Goal: Task Accomplishment & Management: Complete application form

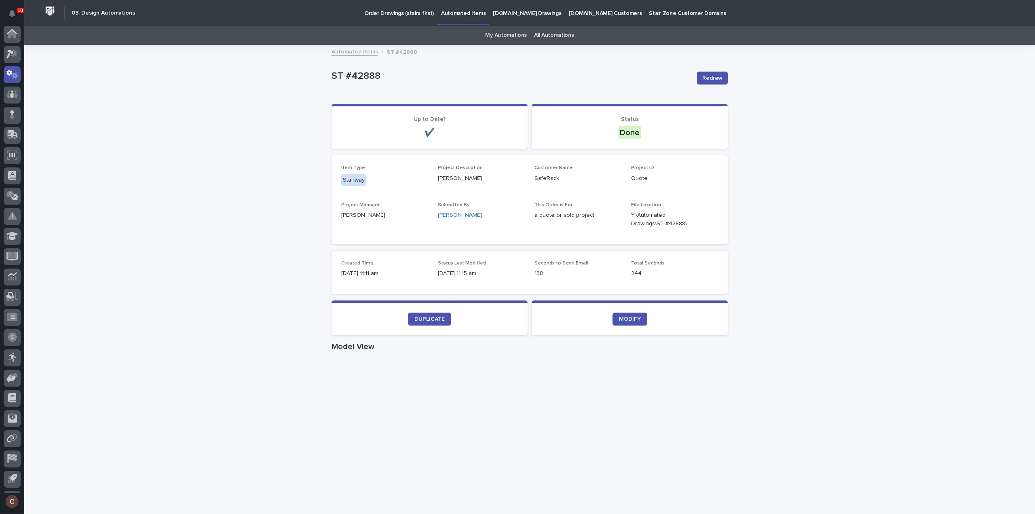
scroll to position [18, 0]
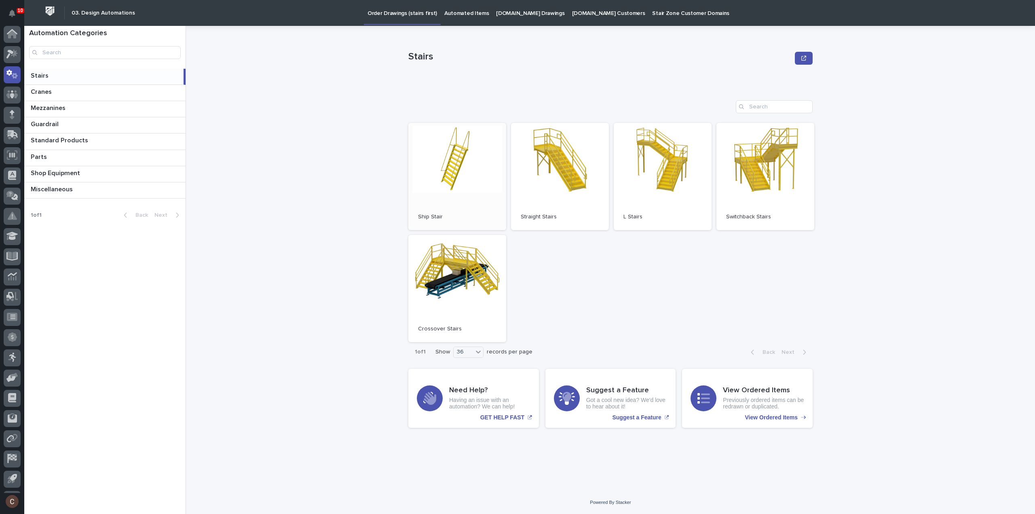
scroll to position [18, 0]
click at [587, 187] on link "Open" at bounding box center [560, 176] width 98 height 107
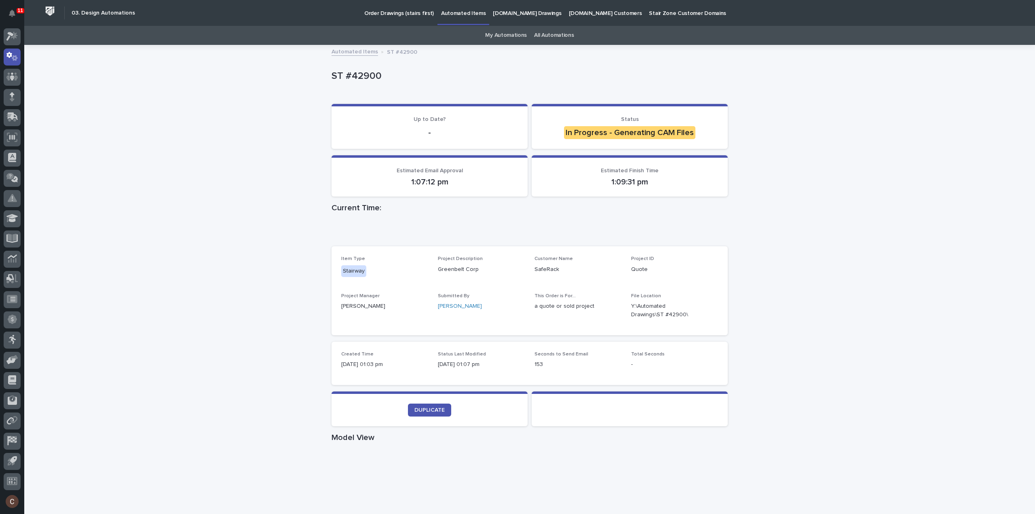
click at [154, 211] on div "Loading... Saving… Loading... Saving… ST #42900 ST #42900 Sorry, there was an e…" at bounding box center [529, 447] width 1011 height 802
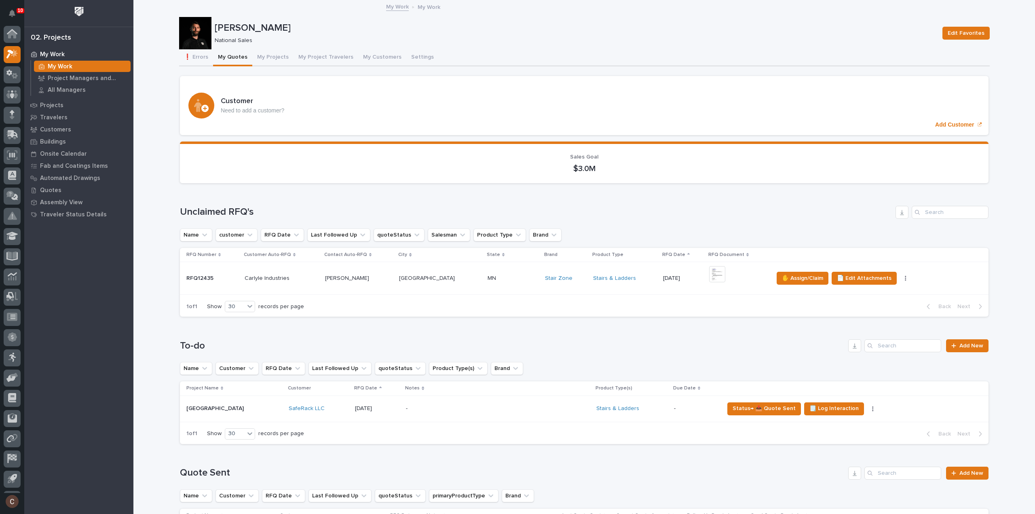
scroll to position [18, 0]
click at [62, 104] on div "Projects" at bounding box center [78, 104] width 105 height 11
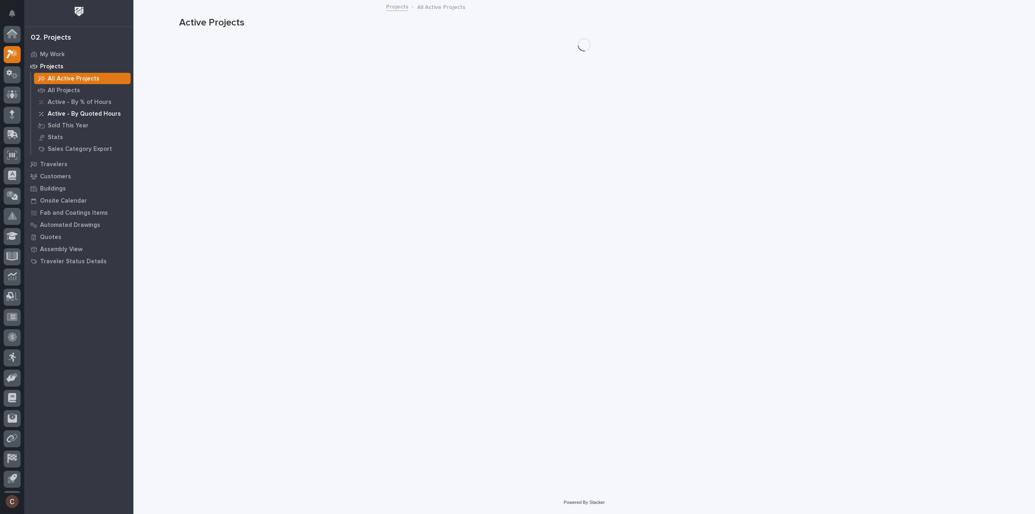
scroll to position [18, 0]
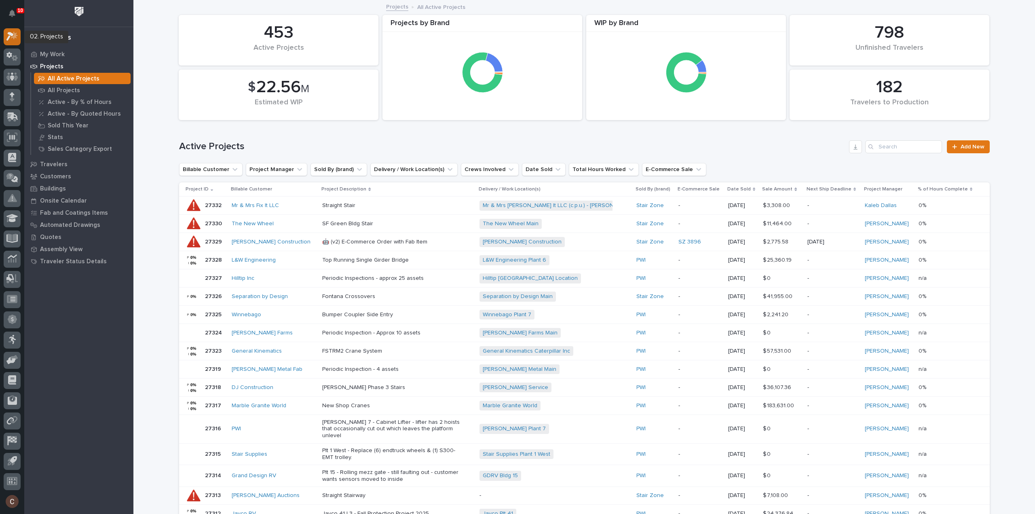
click at [14, 28] on div at bounding box center [12, 36] width 17 height 17
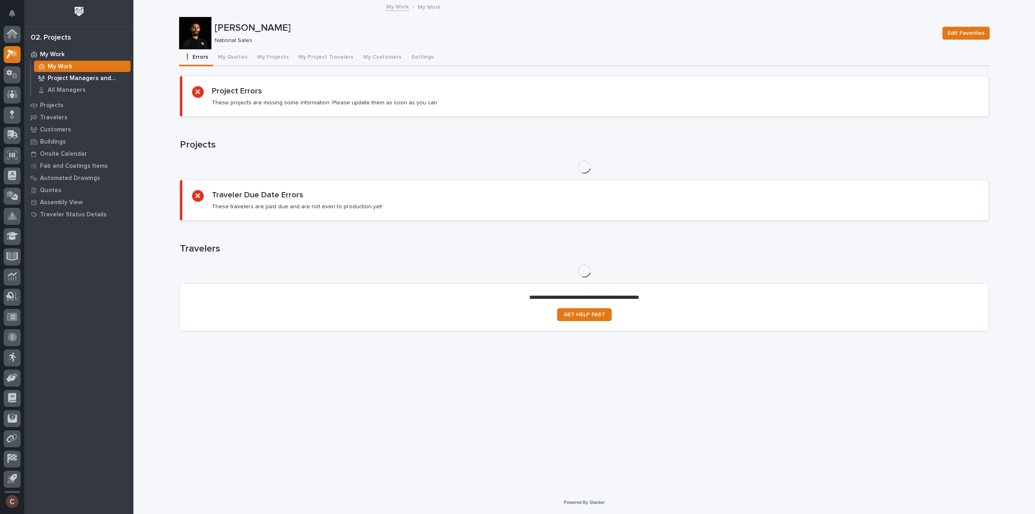
scroll to position [18, 0]
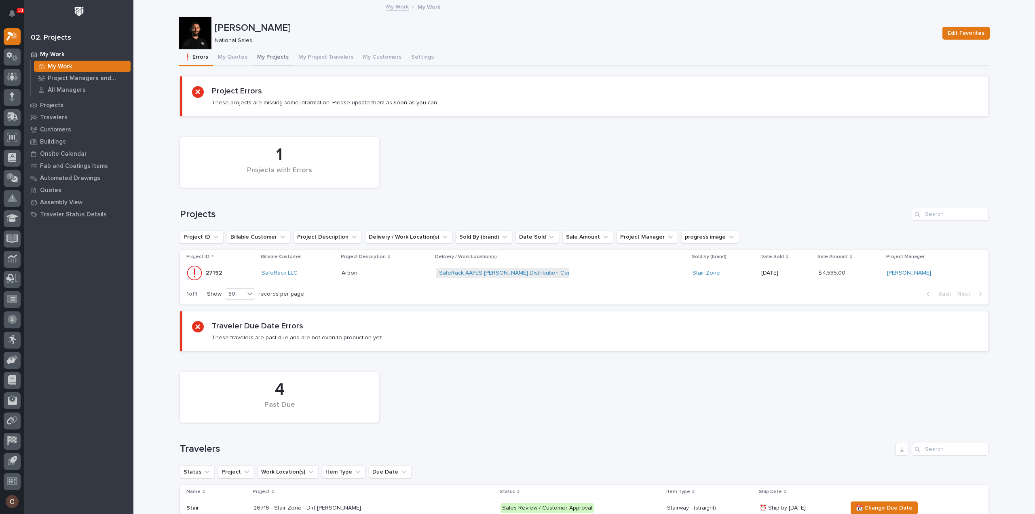
click at [262, 61] on button "My Projects" at bounding box center [272, 57] width 41 height 17
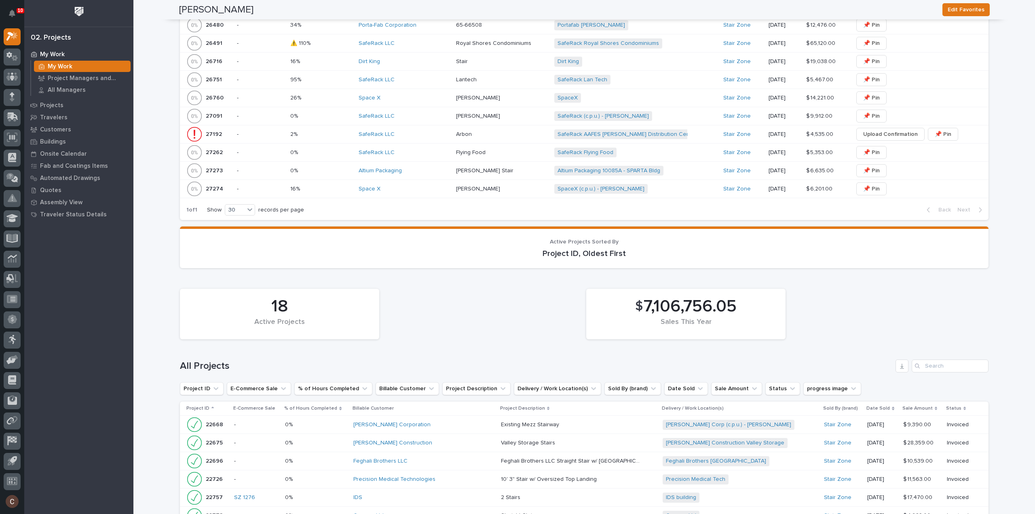
scroll to position [728, 0]
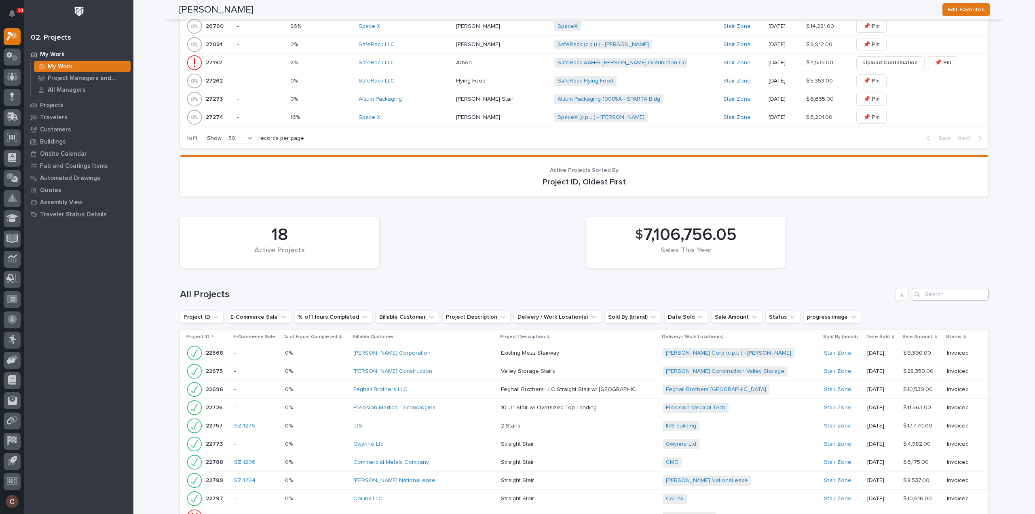
click at [921, 292] on div "Search" at bounding box center [918, 294] width 13 height 13
click at [938, 291] on input "Search" at bounding box center [950, 294] width 77 height 13
type input "26751"
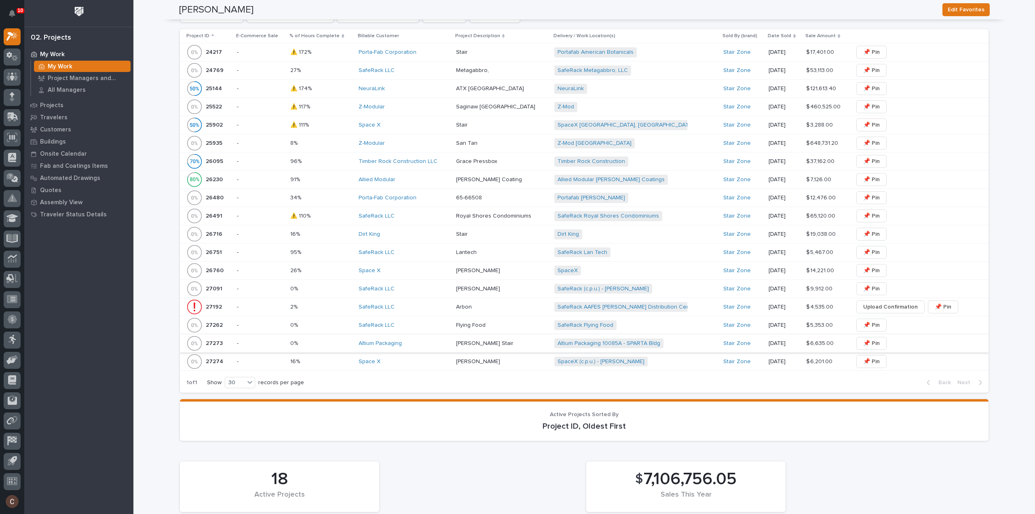
scroll to position [726, 0]
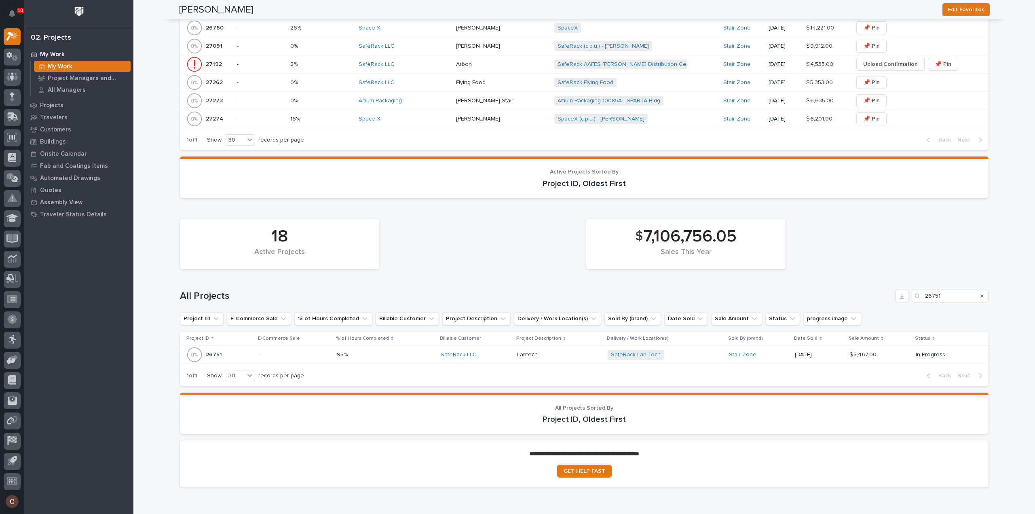
click at [574, 351] on p at bounding box center [559, 354] width 84 height 7
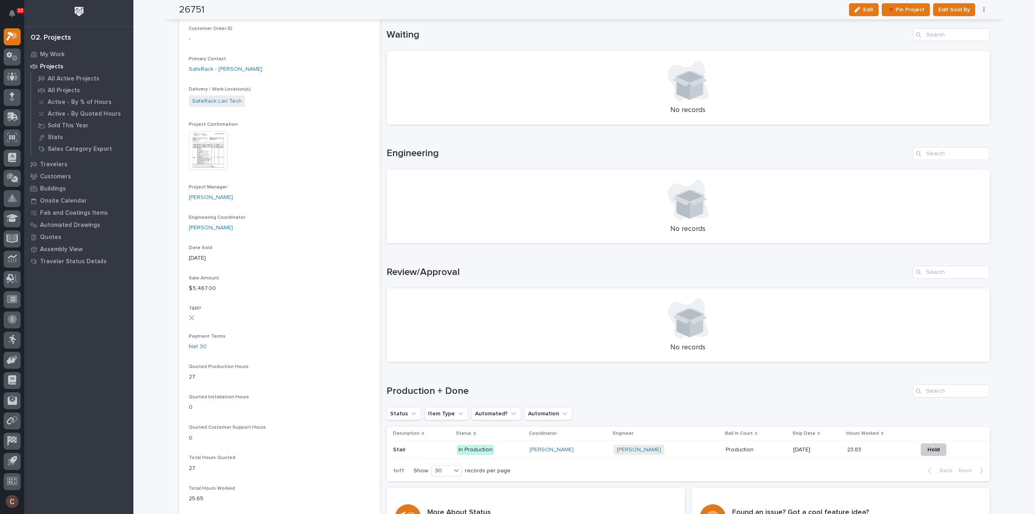
scroll to position [121, 0]
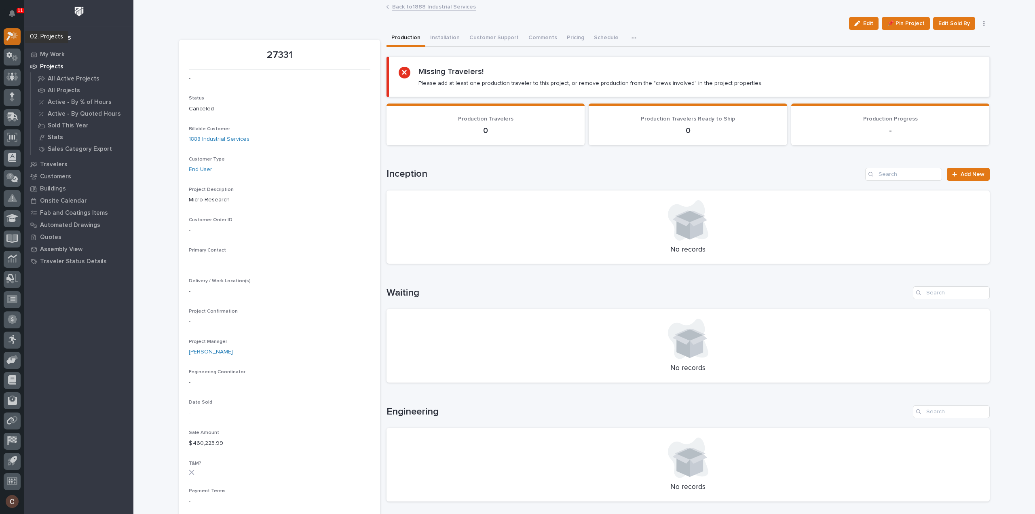
click at [9, 37] on icon at bounding box center [9, 36] width 7 height 9
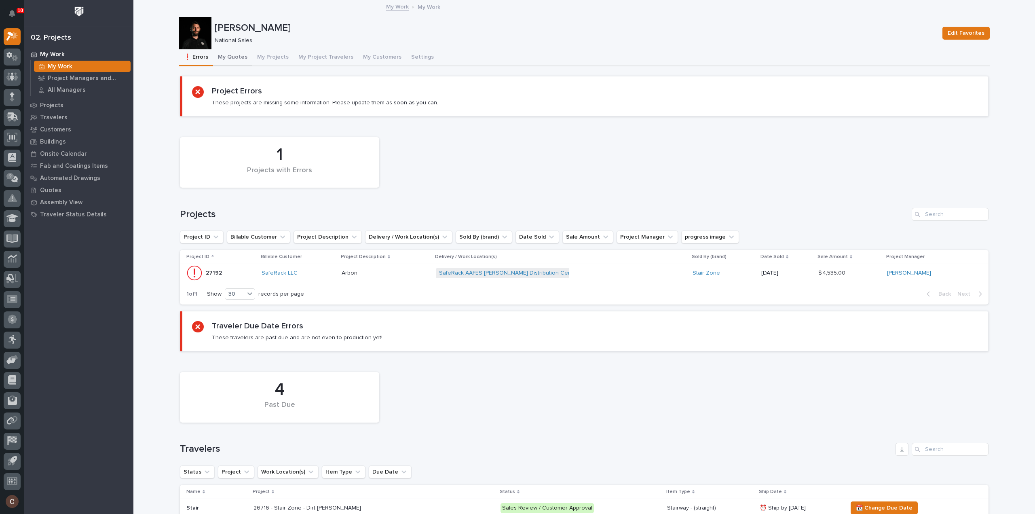
click at [237, 55] on button "My Quotes" at bounding box center [232, 57] width 39 height 17
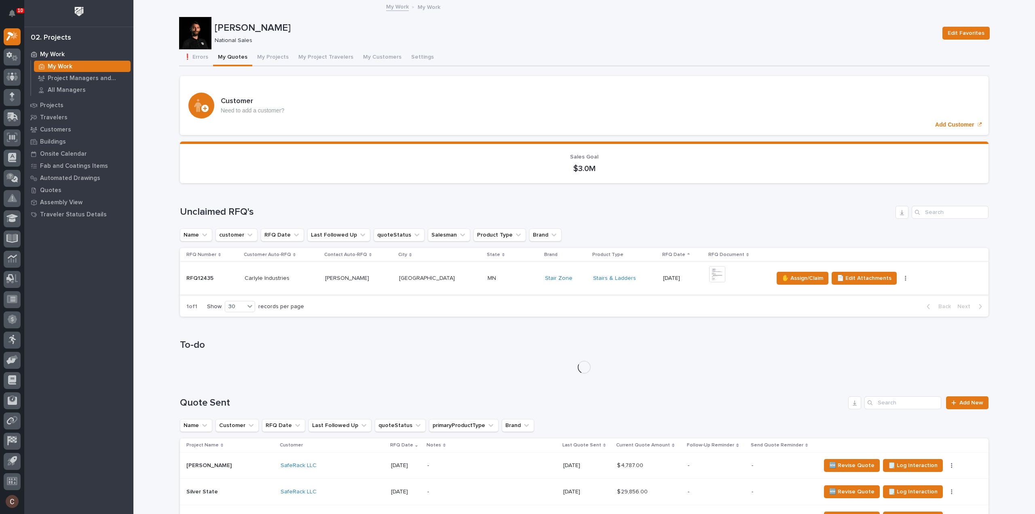
scroll to position [162, 0]
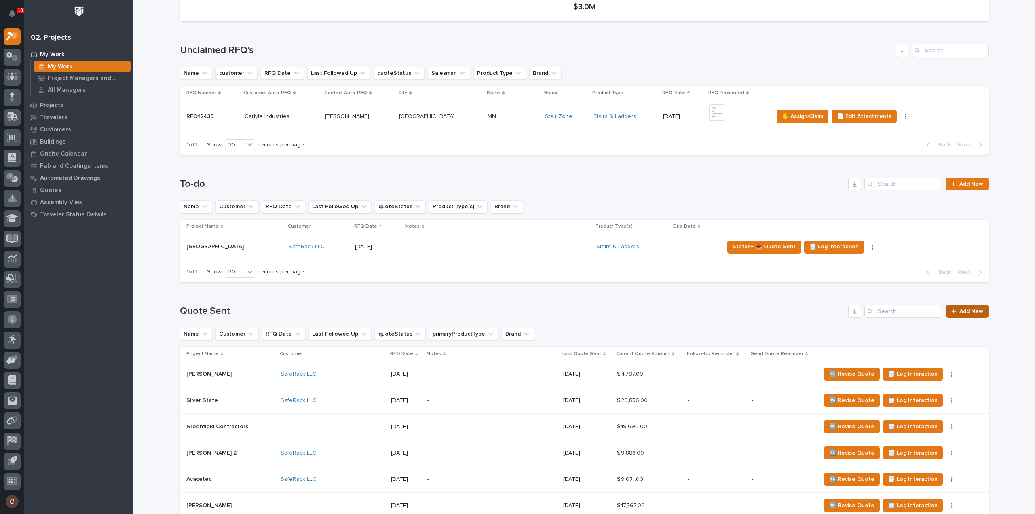
click at [972, 309] on span "Add New" at bounding box center [971, 311] width 24 height 6
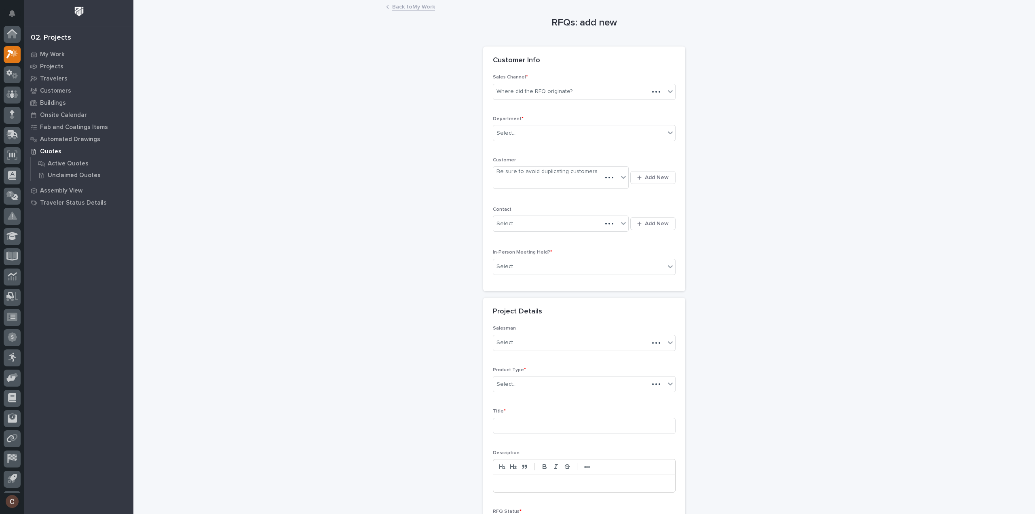
scroll to position [18, 0]
click at [619, 89] on div "Where did the RFQ originate?" at bounding box center [579, 91] width 172 height 13
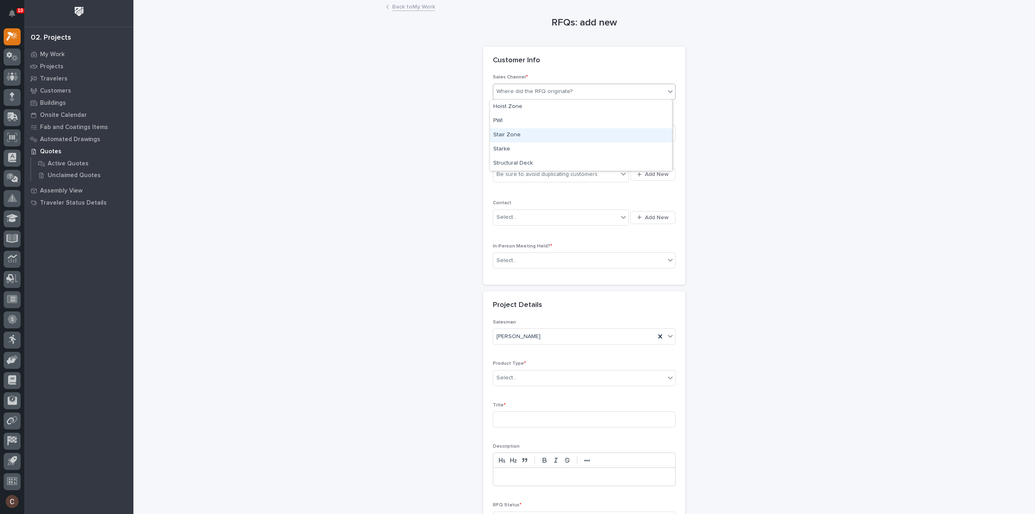
click at [550, 138] on div "Stair Zone" at bounding box center [581, 135] width 182 height 14
click at [550, 132] on div "Select..." at bounding box center [579, 133] width 172 height 13
click at [543, 151] on div "National Sales" at bounding box center [581, 148] width 182 height 14
click at [540, 188] on div "Customer Be sure to avoid duplicating customers Add New" at bounding box center [584, 173] width 183 height 33
click at [538, 172] on div "Be sure to avoid duplicating customers" at bounding box center [546, 174] width 101 height 8
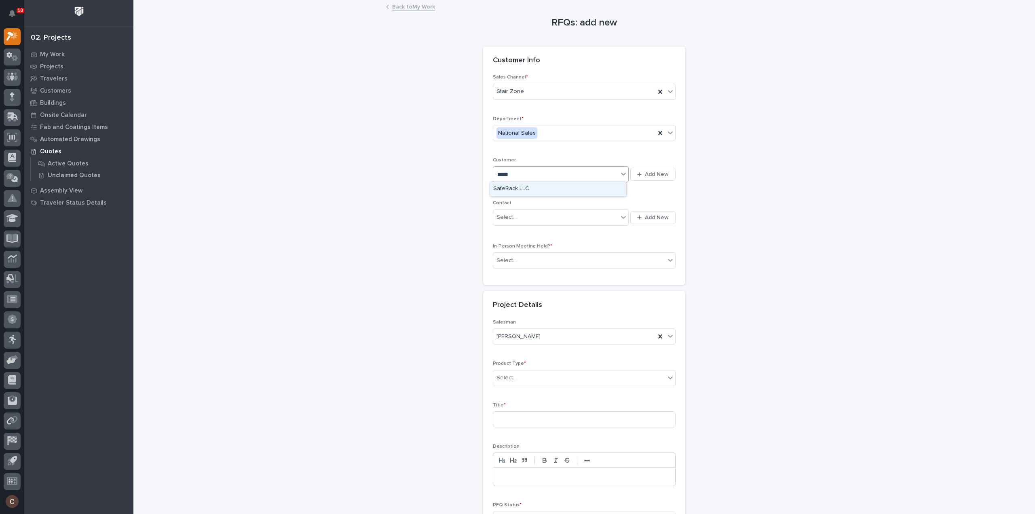
type input "******"
click at [540, 183] on div "SafeRack LLC" at bounding box center [558, 189] width 136 height 14
click at [536, 216] on div "Select..." at bounding box center [555, 217] width 125 height 13
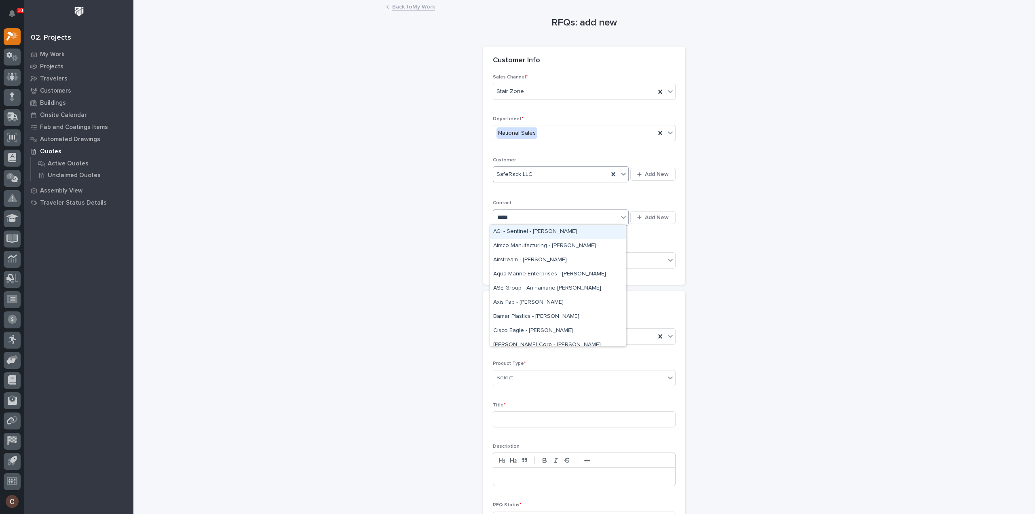
type input "******"
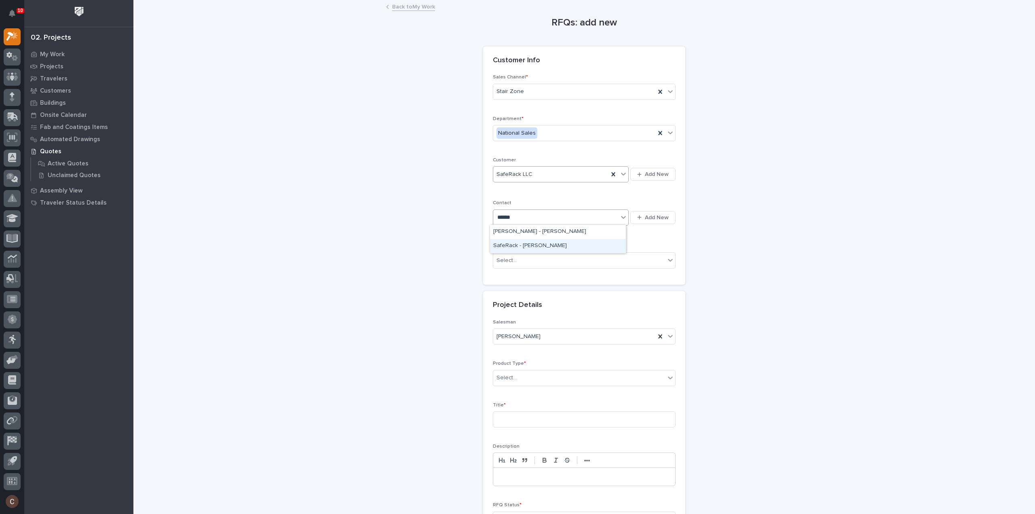
click at [533, 245] on div "SafeRack - Marcus Jordan" at bounding box center [558, 246] width 136 height 14
click at [530, 259] on div "Select..." at bounding box center [579, 260] width 172 height 13
click at [527, 287] on div "No" at bounding box center [581, 288] width 182 height 14
click at [533, 371] on div "Select..." at bounding box center [579, 377] width 172 height 13
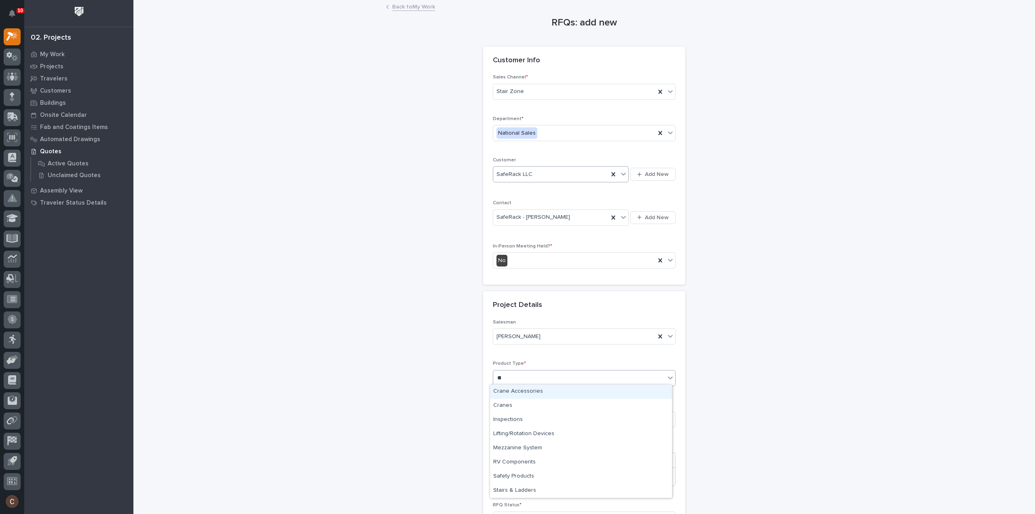
type input "***"
click at [522, 391] on div "Stairs & Ladders" at bounding box center [581, 391] width 182 height 14
click at [521, 418] on input at bounding box center [584, 419] width 183 height 16
type input "Greenbelt Corp"
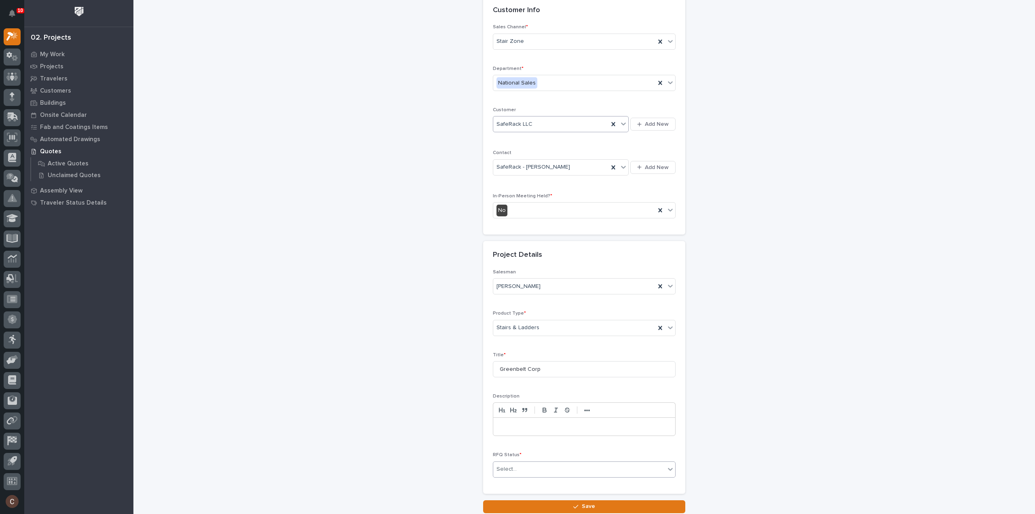
scroll to position [110, 0]
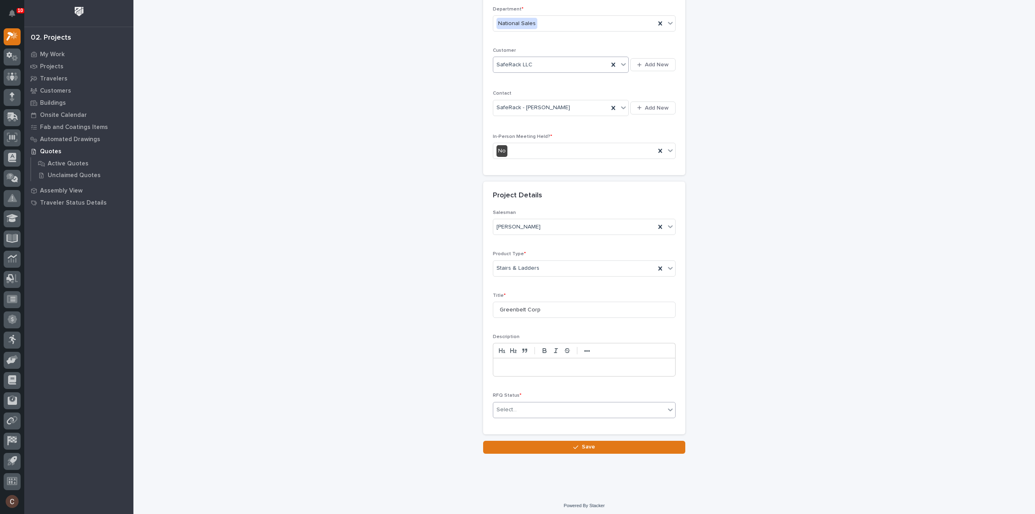
click at [519, 408] on div "Select..." at bounding box center [579, 409] width 172 height 13
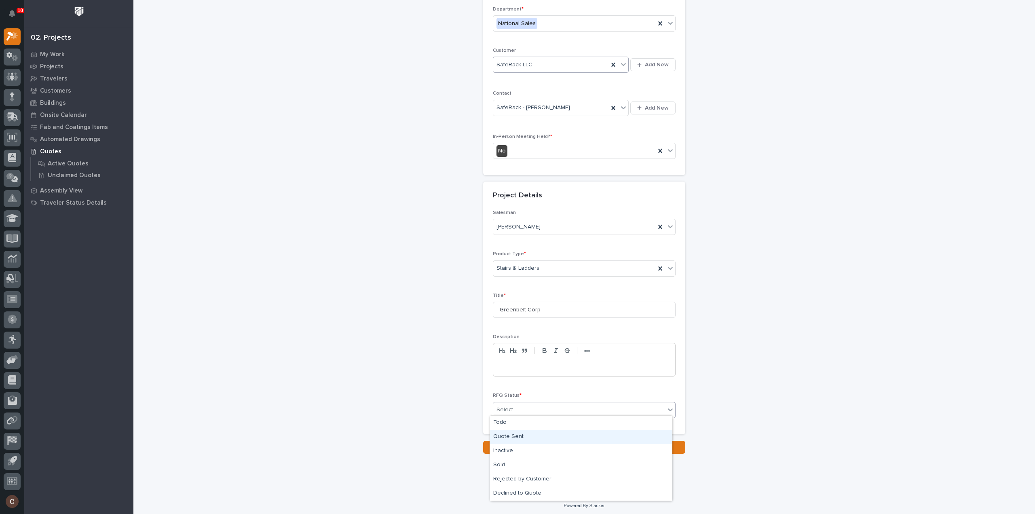
click at [506, 435] on div "Quote Sent" at bounding box center [581, 437] width 182 height 14
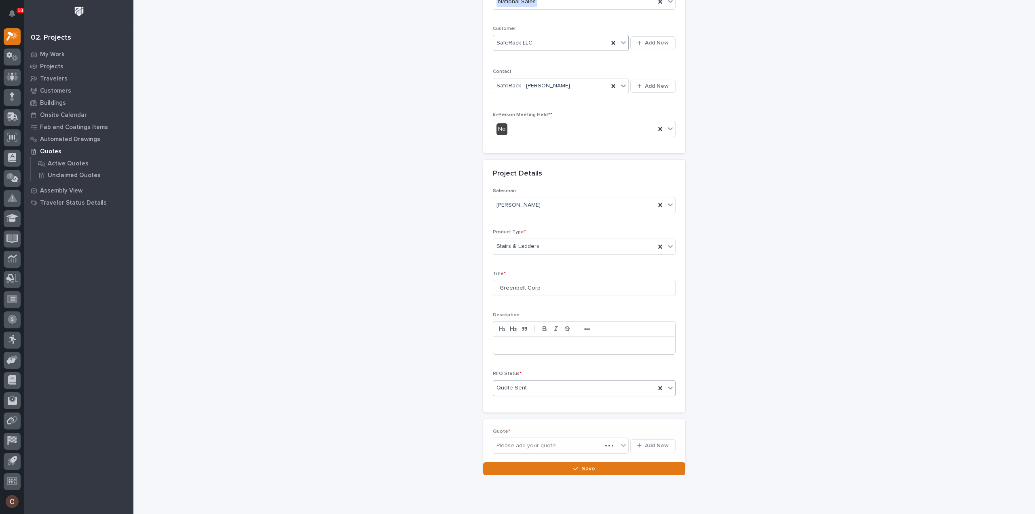
scroll to position [139, 0]
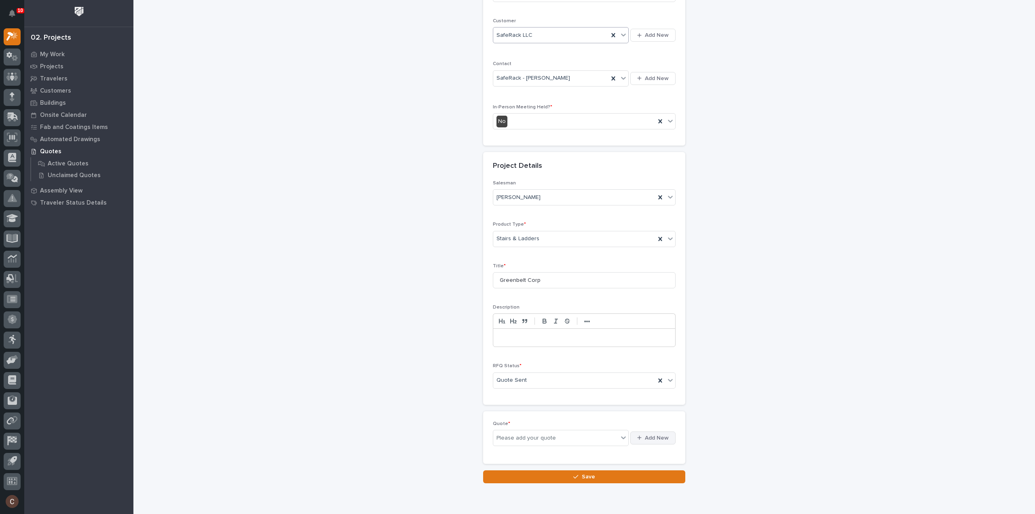
click at [645, 438] on span "Add New" at bounding box center [657, 437] width 24 height 7
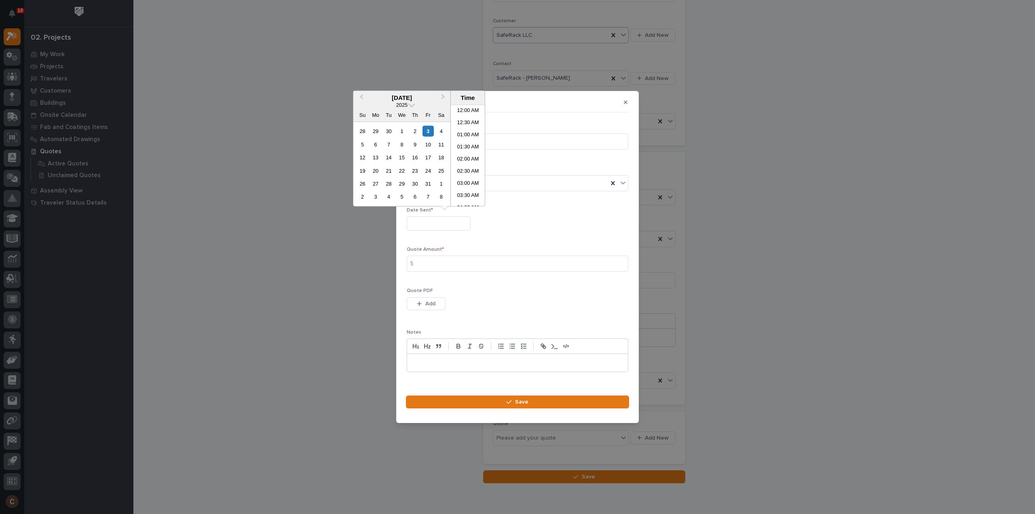
click at [458, 225] on input "text" at bounding box center [439, 223] width 64 height 14
click at [428, 135] on div "3" at bounding box center [427, 131] width 11 height 11
type input "**********"
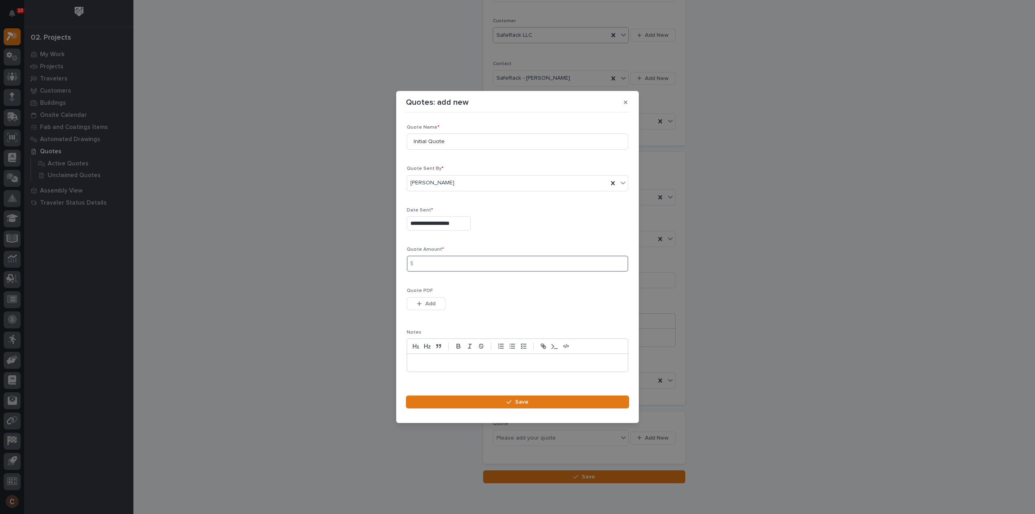
click at [426, 268] on input at bounding box center [518, 263] width 222 height 16
type input "6177"
click at [435, 303] on span "Add" at bounding box center [430, 303] width 10 height 7
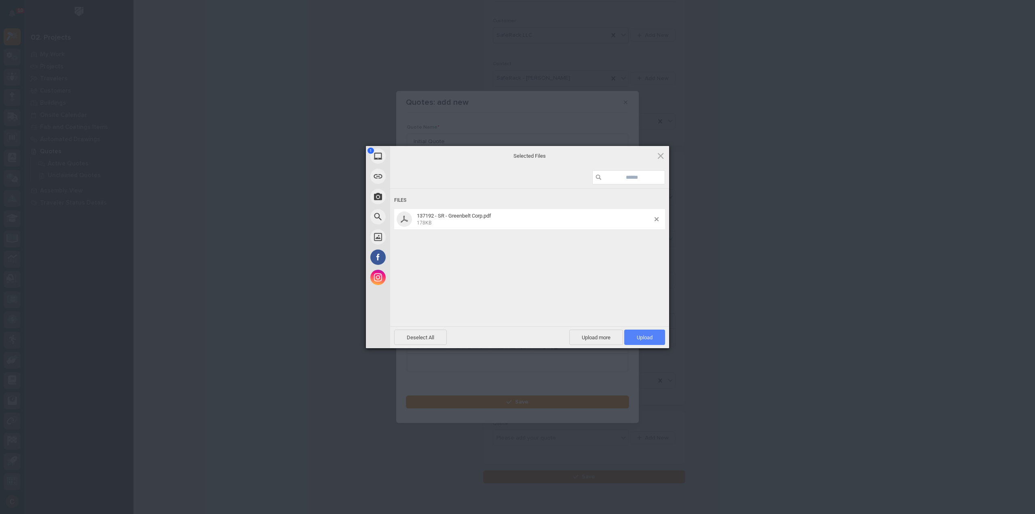
click at [646, 341] on span "Upload 1" at bounding box center [644, 336] width 41 height 15
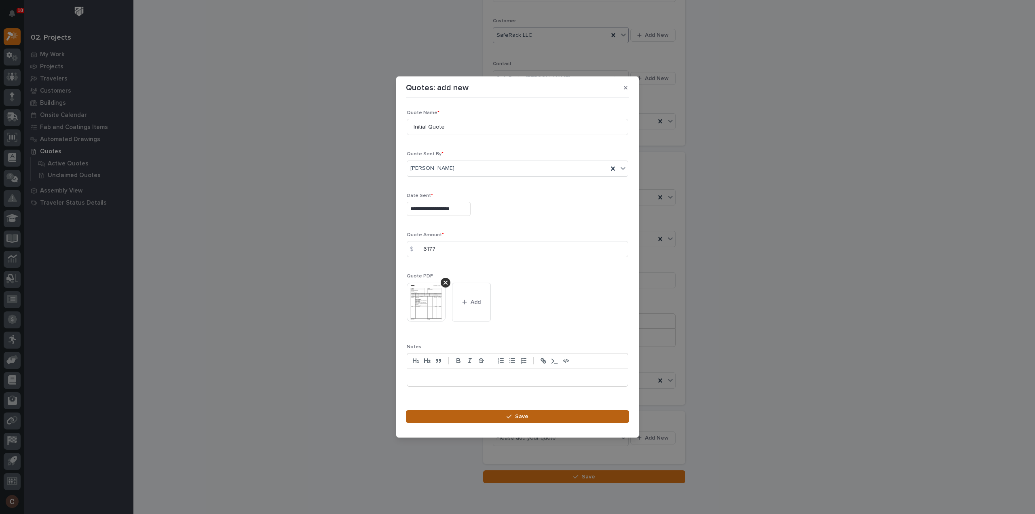
click at [549, 414] on button "Save" at bounding box center [517, 416] width 223 height 13
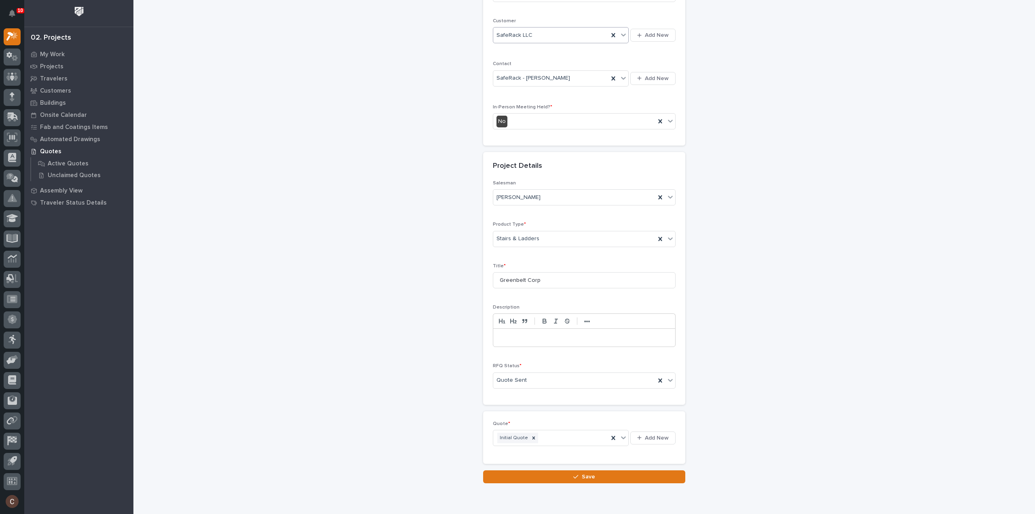
click at [536, 464] on div "Loading... Saving… Quote * Initial Quote Add New" at bounding box center [584, 440] width 202 height 59
click at [541, 470] on button "Save" at bounding box center [584, 476] width 202 height 13
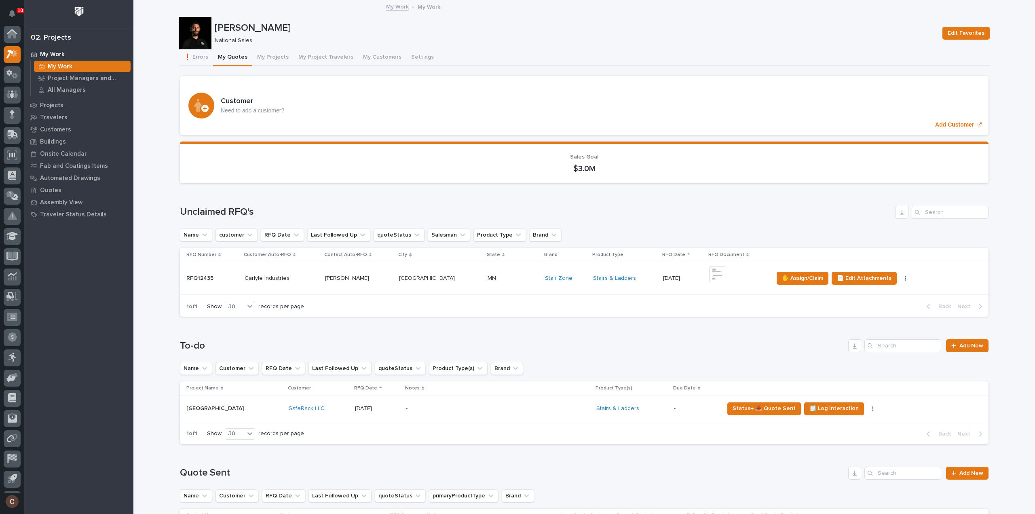
scroll to position [18, 0]
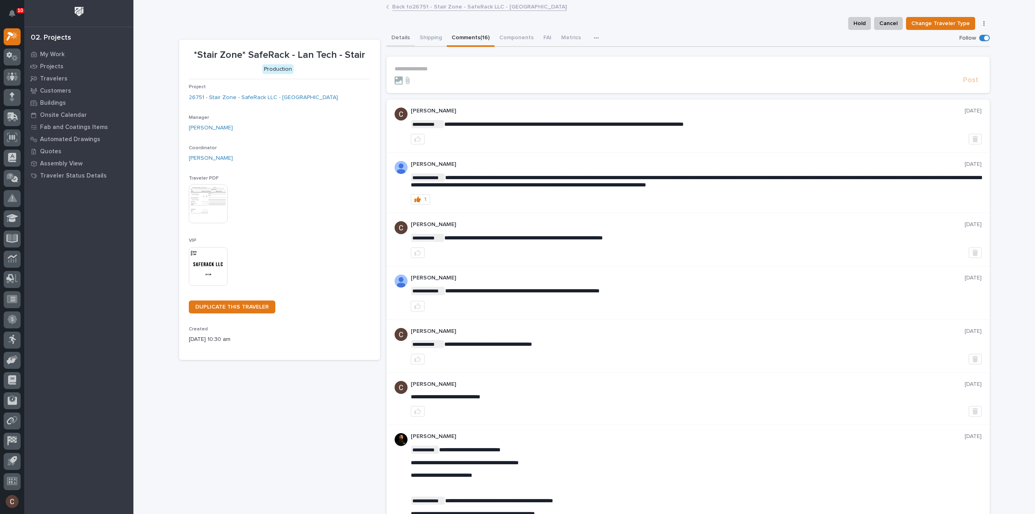
click at [401, 36] on button "Details" at bounding box center [400, 38] width 28 height 17
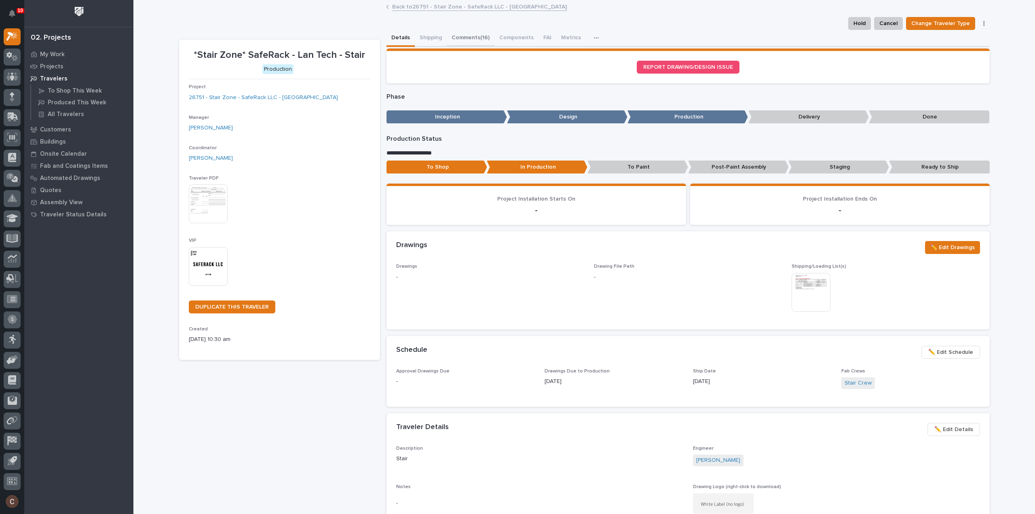
click at [455, 41] on button "Comments (16)" at bounding box center [471, 38] width 48 height 17
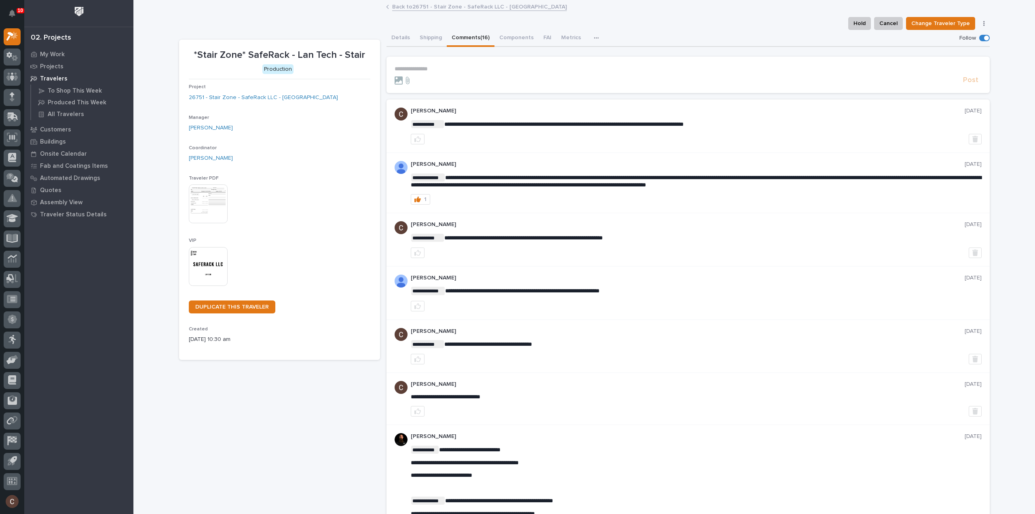
click at [509, 69] on p "**********" at bounding box center [688, 68] width 587 height 7
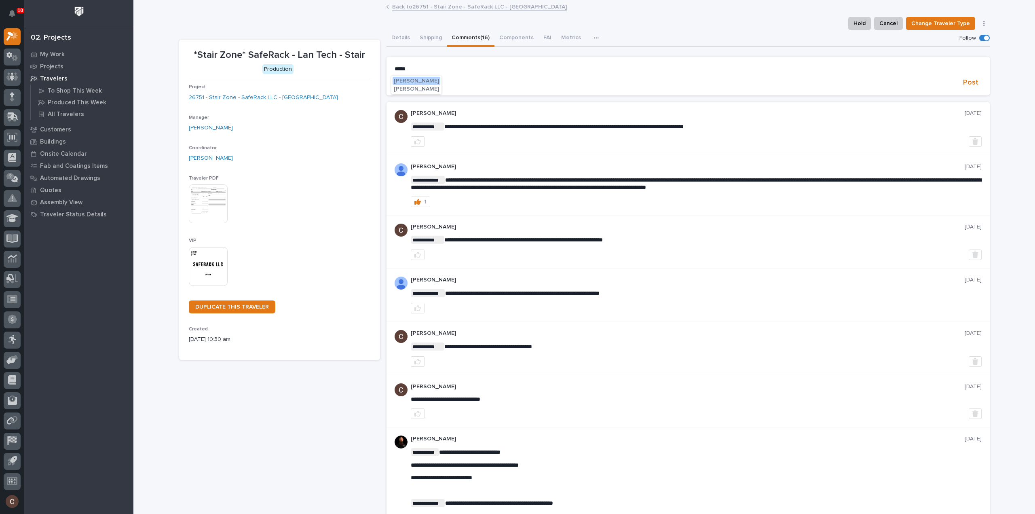
click at [408, 79] on span "Adam Yutzy" at bounding box center [416, 81] width 45 height 6
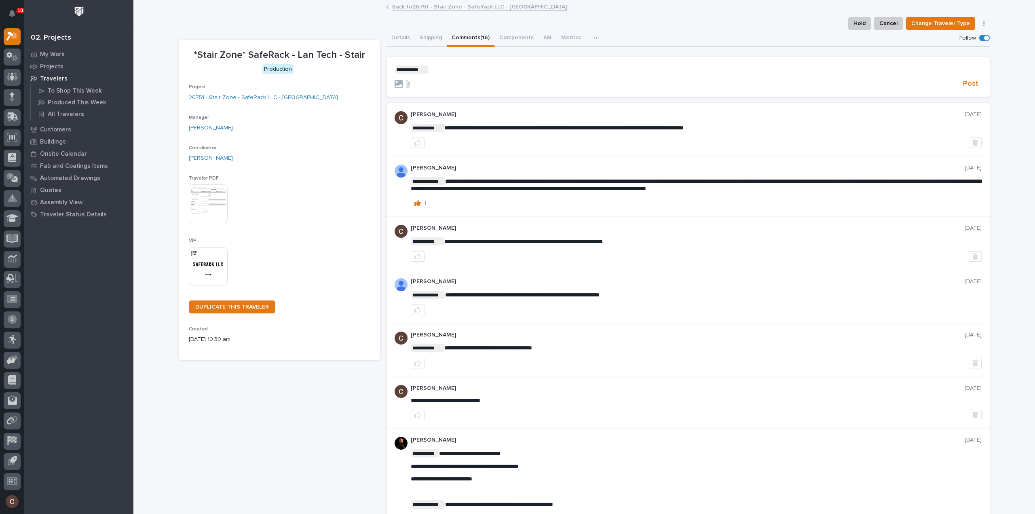
click at [456, 71] on p "**********" at bounding box center [688, 69] width 587 height 8
click at [458, 82] on span "Ken Overmyer" at bounding box center [451, 81] width 45 height 6
click at [498, 70] on p "**********" at bounding box center [688, 69] width 587 height 8
click at [568, 68] on span "**********" at bounding box center [539, 70] width 136 height 6
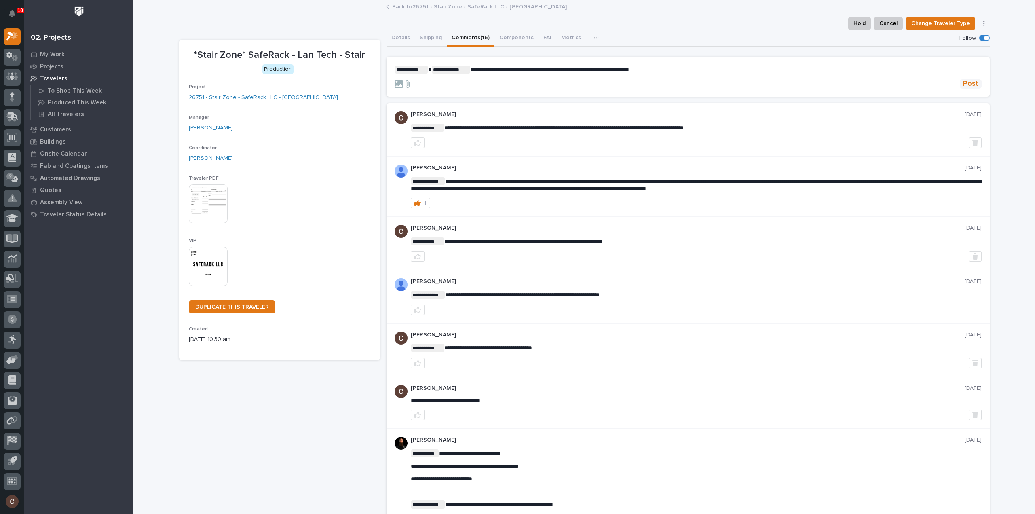
click at [964, 83] on span "Post" at bounding box center [970, 83] width 15 height 9
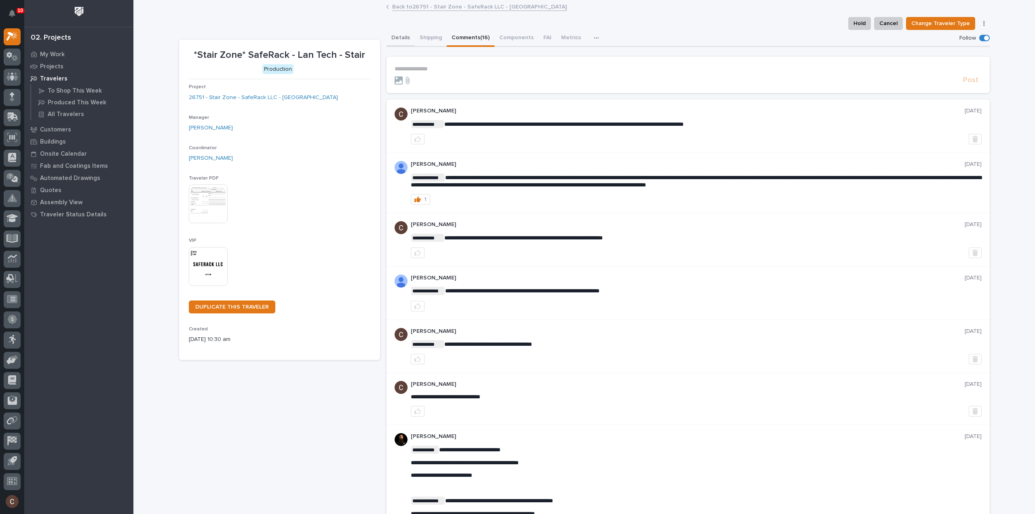
click at [399, 35] on button "Details" at bounding box center [400, 38] width 28 height 17
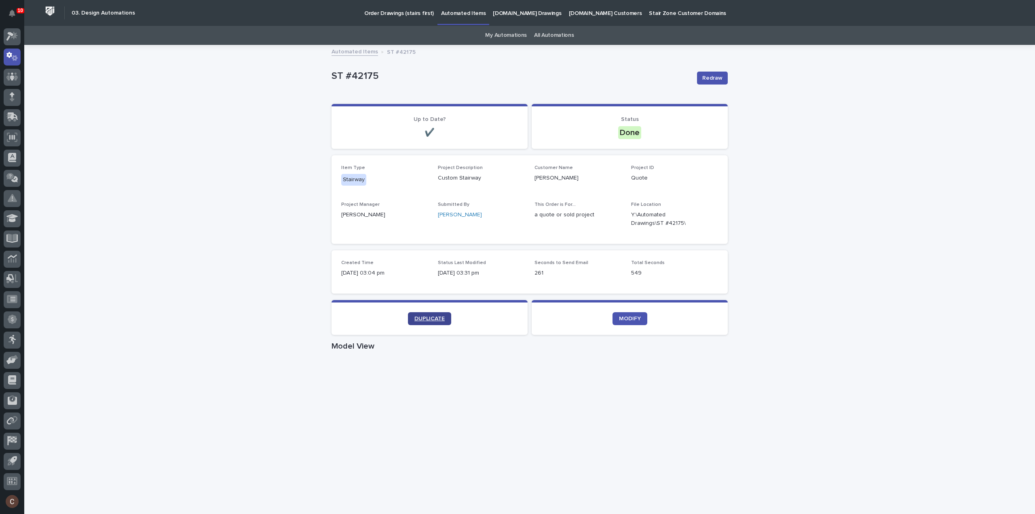
click at [419, 317] on span "DUPLICATE" at bounding box center [429, 319] width 30 height 6
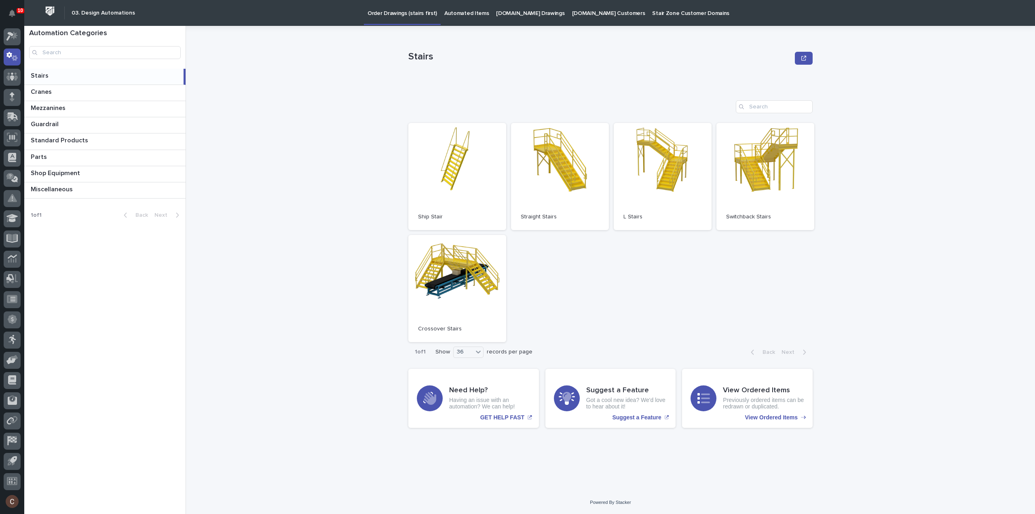
click at [466, 14] on p "Automated Items" at bounding box center [466, 8] width 44 height 17
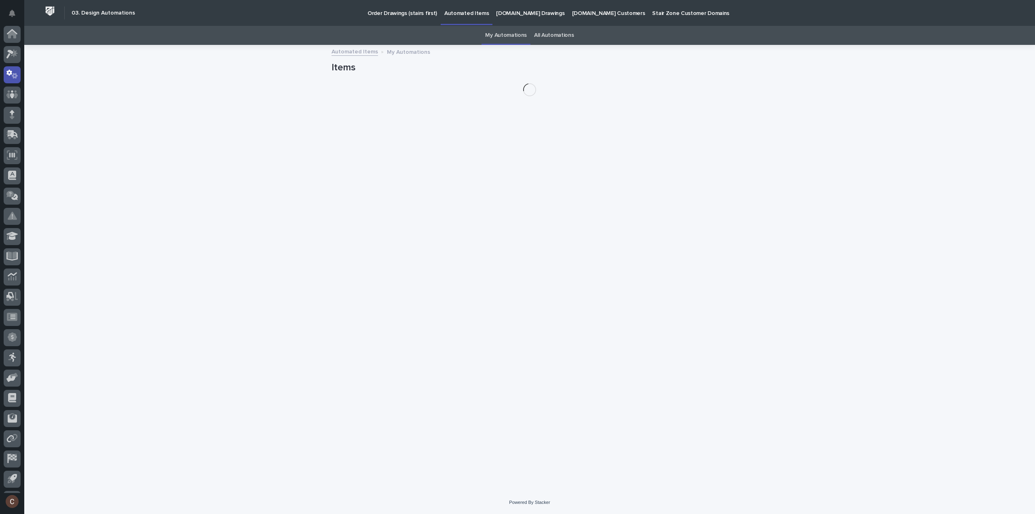
scroll to position [18, 0]
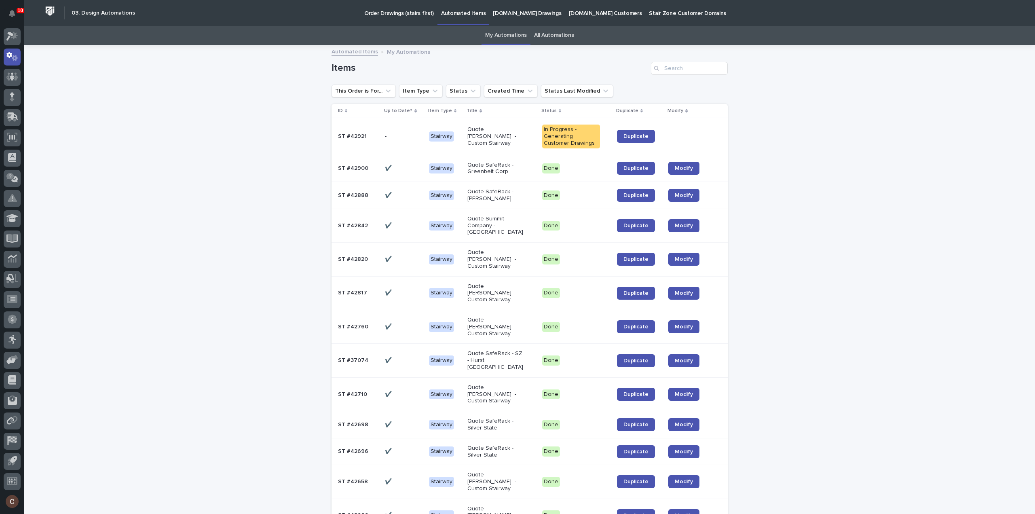
click at [514, 135] on p "Quote Tim Coggins - Custom Stairway" at bounding box center [496, 136] width 58 height 20
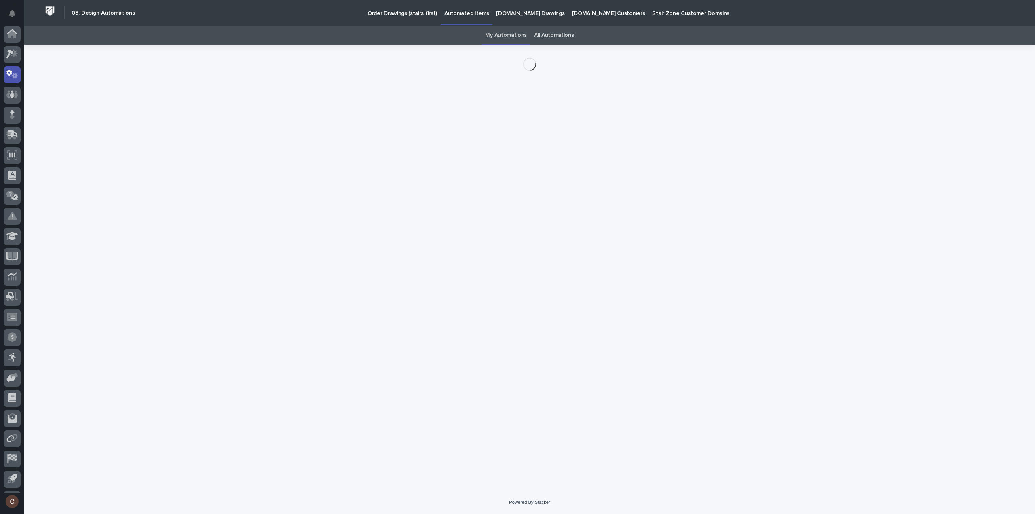
scroll to position [18, 0]
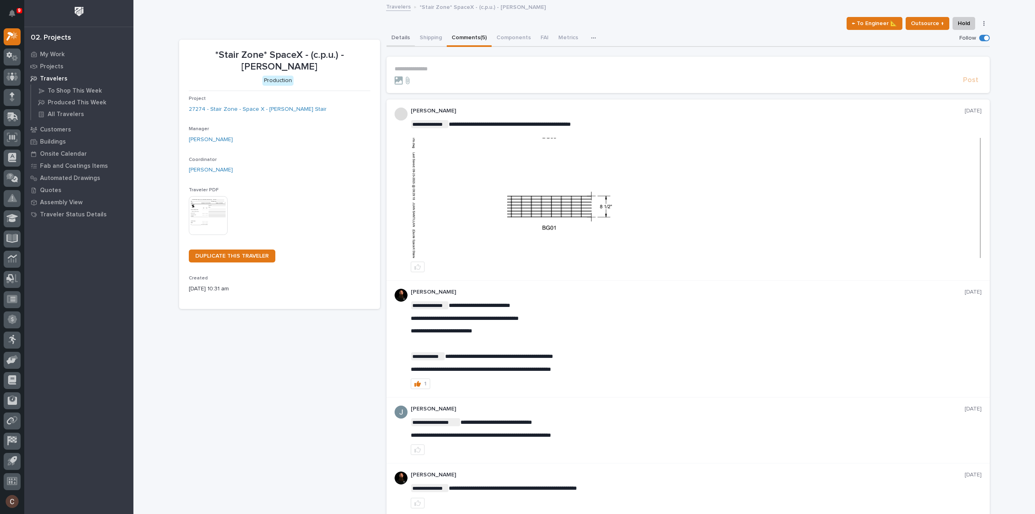
click at [403, 38] on button "Details" at bounding box center [400, 38] width 28 height 17
